Goal: Communication & Community: Ask a question

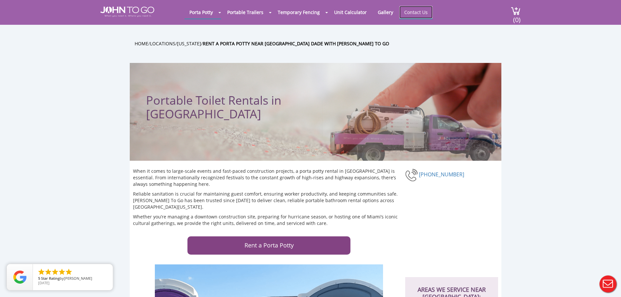
click at [413, 13] on link "Contact Us" at bounding box center [415, 12] width 33 height 13
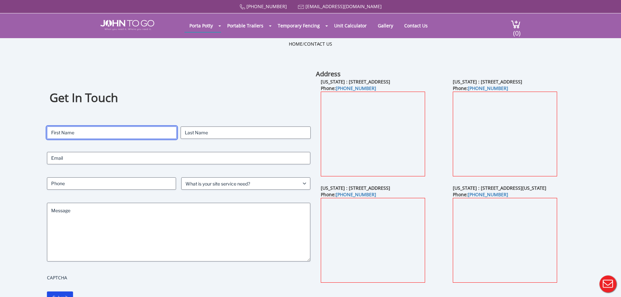
click at [105, 131] on input "First" at bounding box center [112, 133] width 130 height 12
type input "Ryan"
type input "Ruiz"
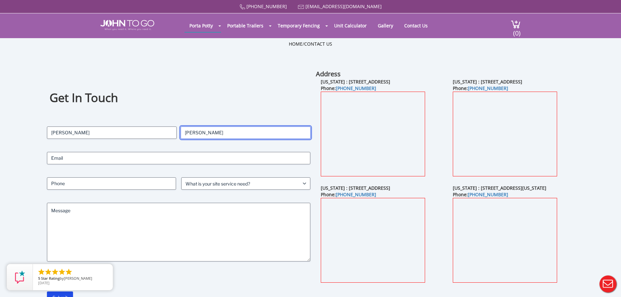
type input "rruiz@pinecrestgardens.org"
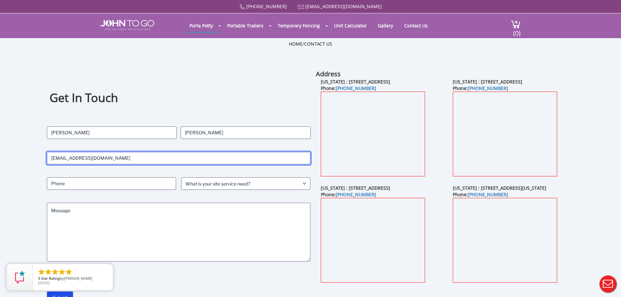
type input "3056696990"
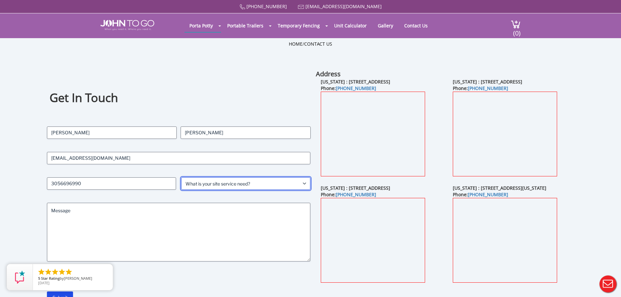
click at [248, 187] on select "What is your site service need? Consumer Construction - Commercial Construction…" at bounding box center [245, 183] width 129 height 12
select select "Event"
click at [181, 177] on select "What is your site service need? Consumer Construction - Commercial Construction…" at bounding box center [245, 183] width 129 height 12
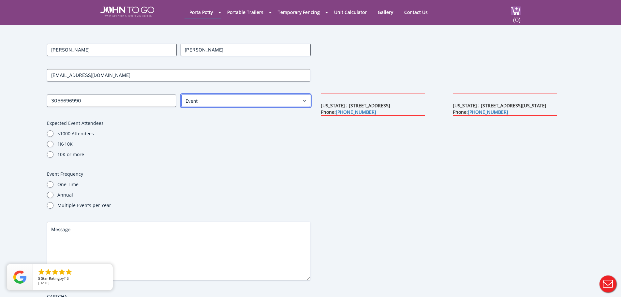
scroll to position [65, 0]
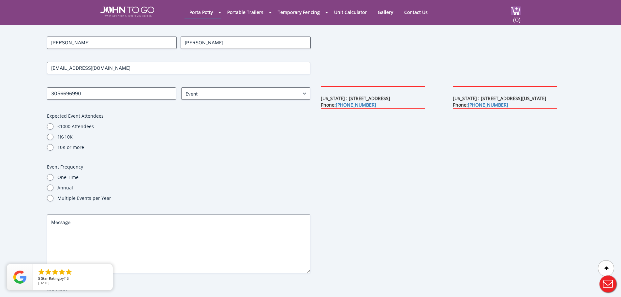
click at [54, 126] on div "<1000 Attendees" at bounding box center [179, 126] width 264 height 7
click at [52, 126] on input "<1000 Attendees" at bounding box center [50, 126] width 7 height 7
radio input "true"
click at [52, 180] on div "One Time" at bounding box center [179, 177] width 264 height 7
click at [54, 176] on div "One Time" at bounding box center [179, 177] width 264 height 7
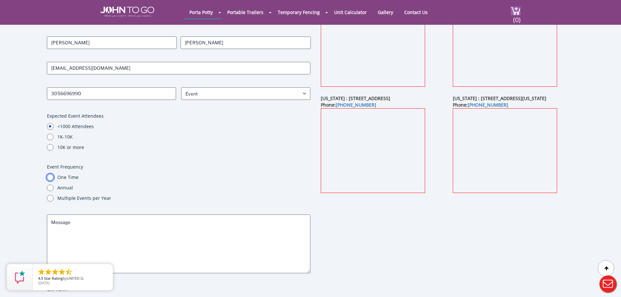
click at [52, 179] on input "One Time" at bounding box center [50, 177] width 7 height 7
radio input "true"
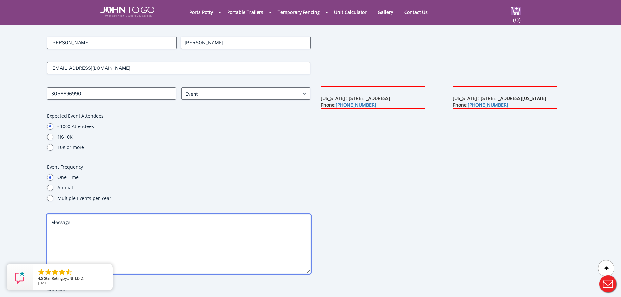
click at [144, 230] on textarea "Message" at bounding box center [179, 244] width 264 height 59
click at [155, 221] on textarea "Pinecrest Gardens is looking for additoinal restorroms for our 500 guest concer…" at bounding box center [179, 244] width 264 height 59
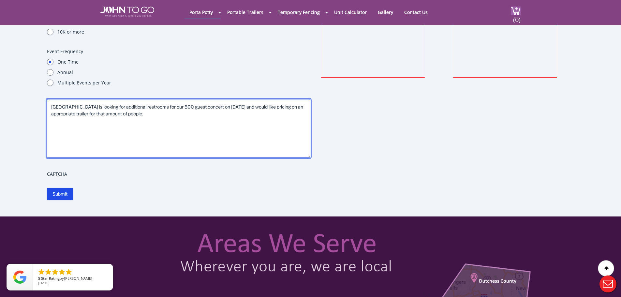
scroll to position [196, 0]
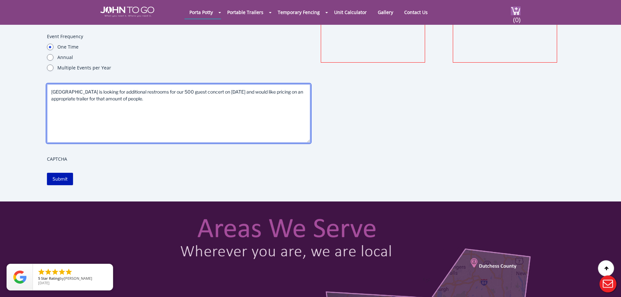
type textarea "Pinecrest Gardens is looking for additional restrooms for our 500 guest concert…"
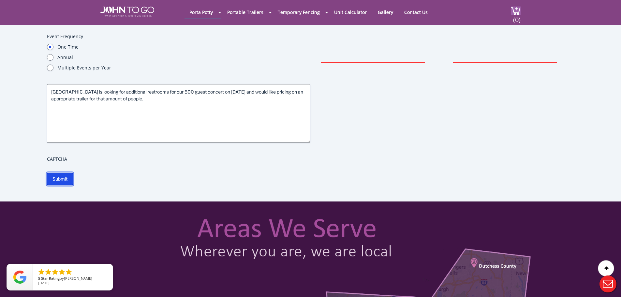
click at [65, 178] on input "Submit" at bounding box center [60, 179] width 26 height 12
